Goal: Task Accomplishment & Management: Manage account settings

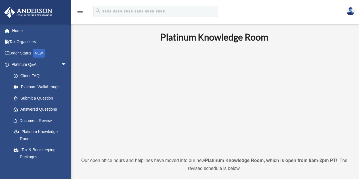
click at [351, 12] on img at bounding box center [350, 11] width 9 height 8
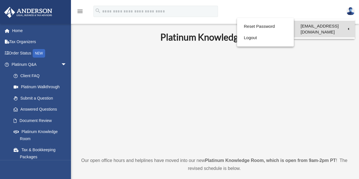
click at [337, 25] on link "[EMAIL_ADDRESS][DOMAIN_NAME]" at bounding box center [324, 29] width 61 height 17
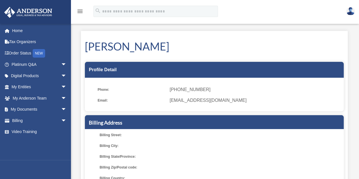
click at [350, 11] on img at bounding box center [350, 11] width 9 height 8
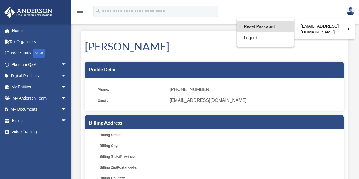
click at [263, 26] on link "Reset Password" at bounding box center [265, 27] width 57 height 12
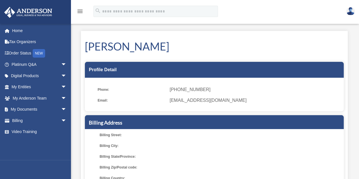
click at [349, 12] on img at bounding box center [350, 11] width 9 height 8
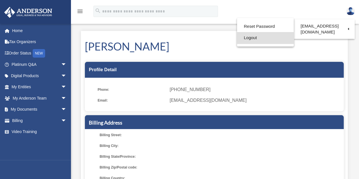
click at [257, 38] on link "Logout" at bounding box center [265, 38] width 57 height 12
